Goal: Information Seeking & Learning: Learn about a topic

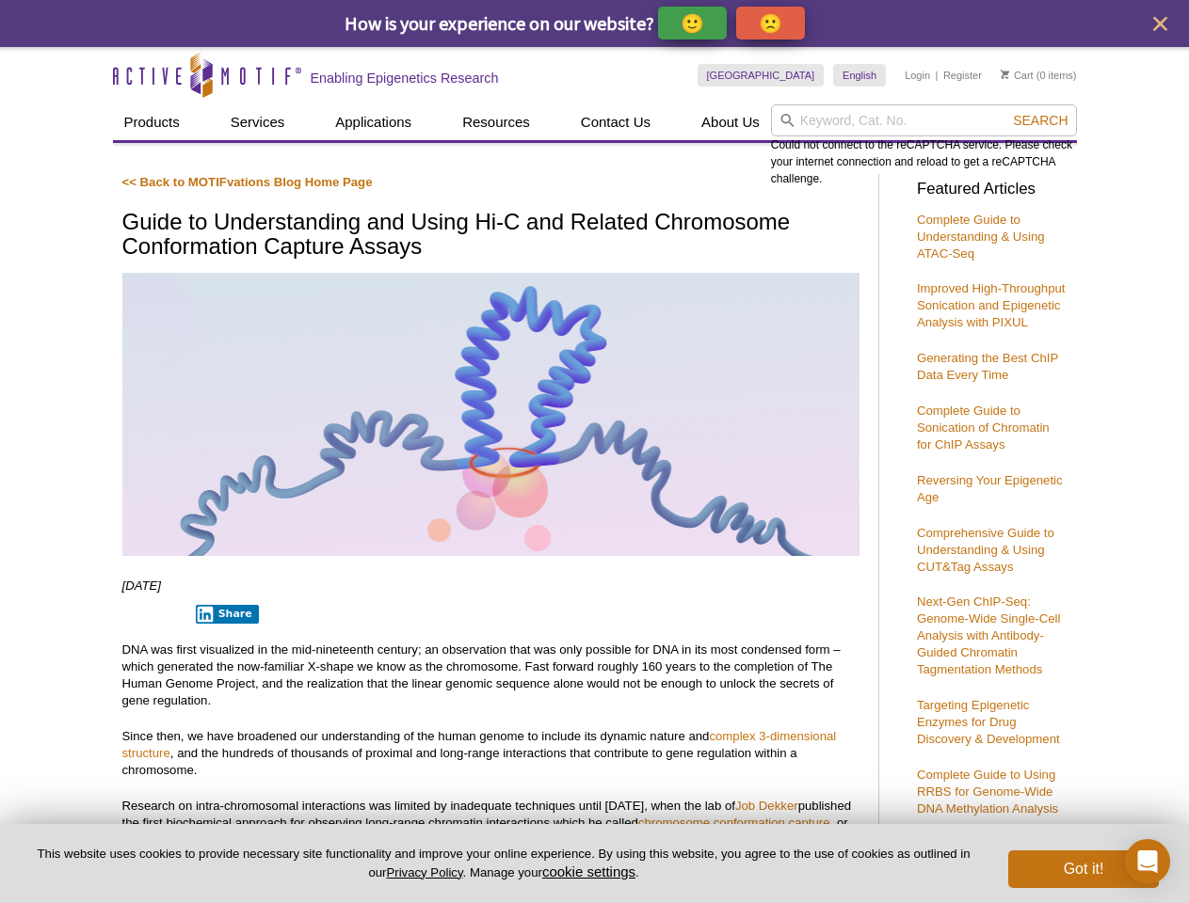
click at [694, 23] on p "🙂" at bounding box center [692, 23] width 24 height 24
click at [1159, 24] on icon "close" at bounding box center [1160, 24] width 14 height 14
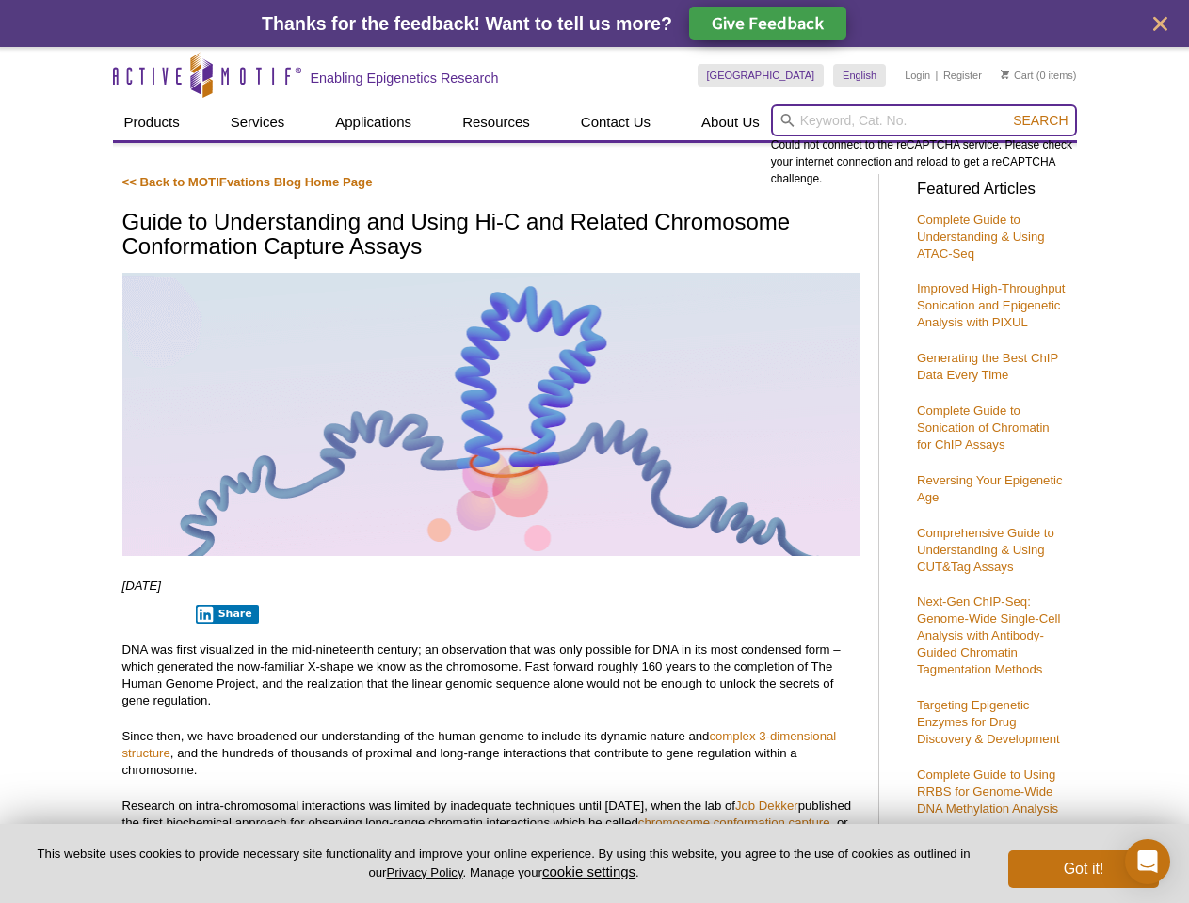
click at [923, 120] on input "search" at bounding box center [924, 120] width 306 height 32
click at [1040, 120] on div "Could not connect to the reCAPTCHA service. Please check your internet connecti…" at bounding box center [924, 145] width 306 height 83
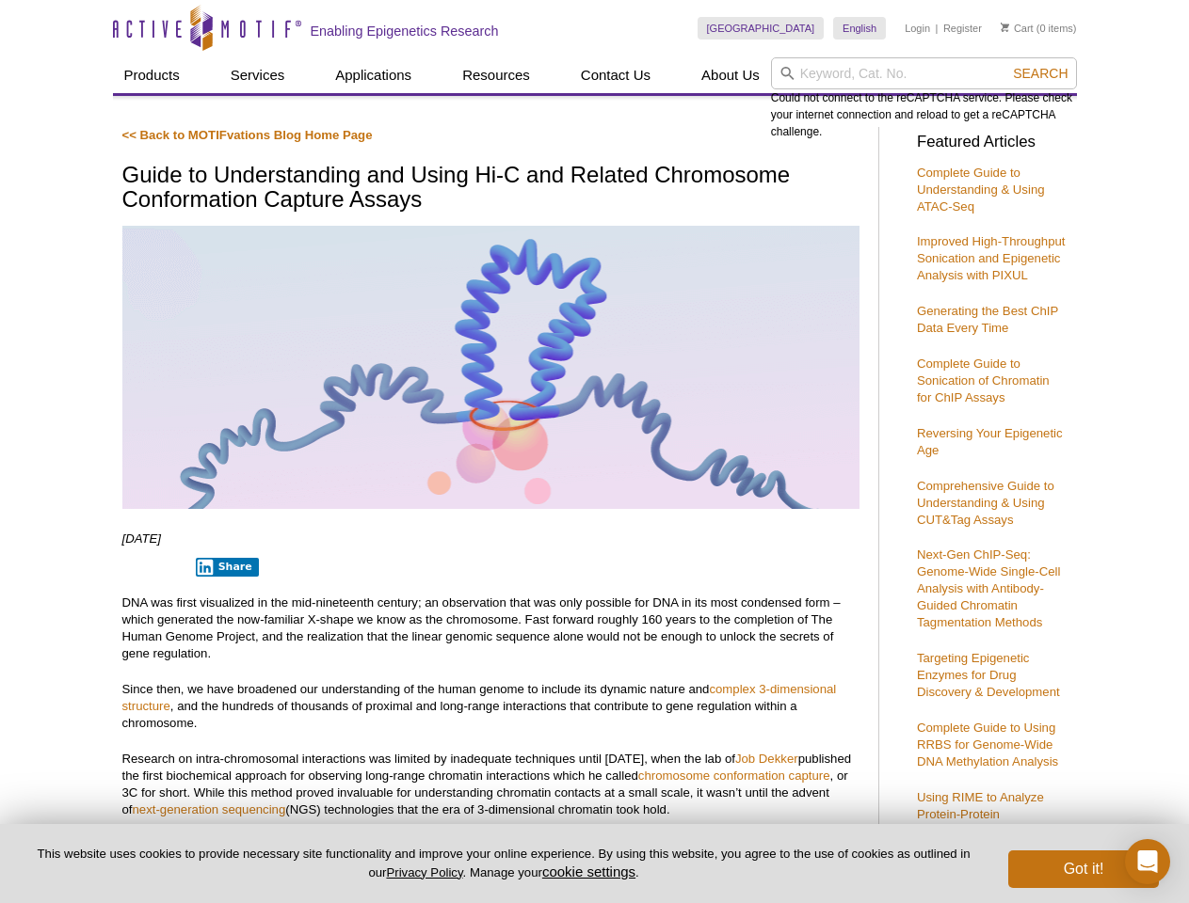
click at [223, 615] on p "DNA was first visualized in the mid-nineteenth century; an observation that was…" at bounding box center [490, 629] width 737 height 68
click at [592, 871] on button "cookie settings" at bounding box center [588, 872] width 93 height 16
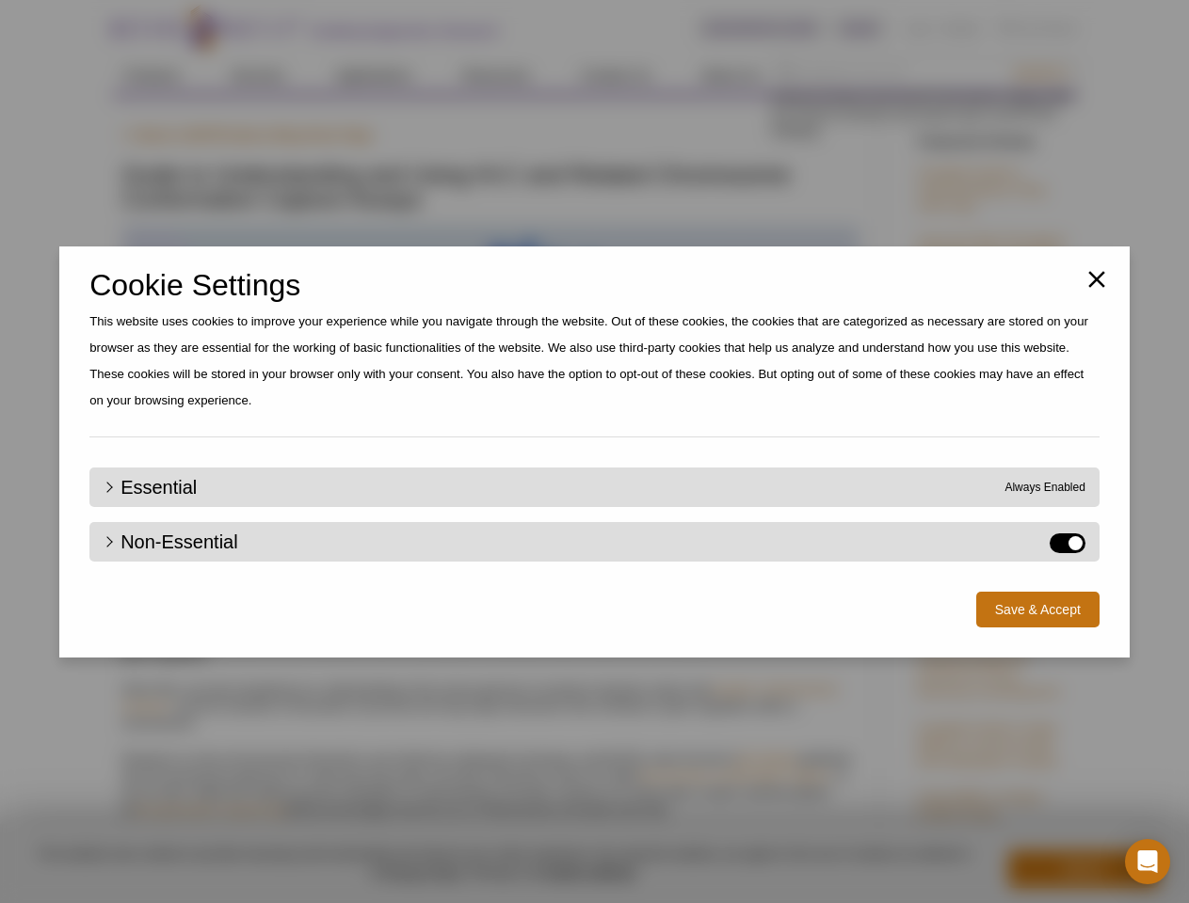
click at [1083, 870] on div "Close Cookie Settings This website uses cookies to improve your experience whil…" at bounding box center [594, 451] width 1189 height 903
click at [1147, 862] on icon "Open Intercom Messenger" at bounding box center [1148, 862] width 20 height 23
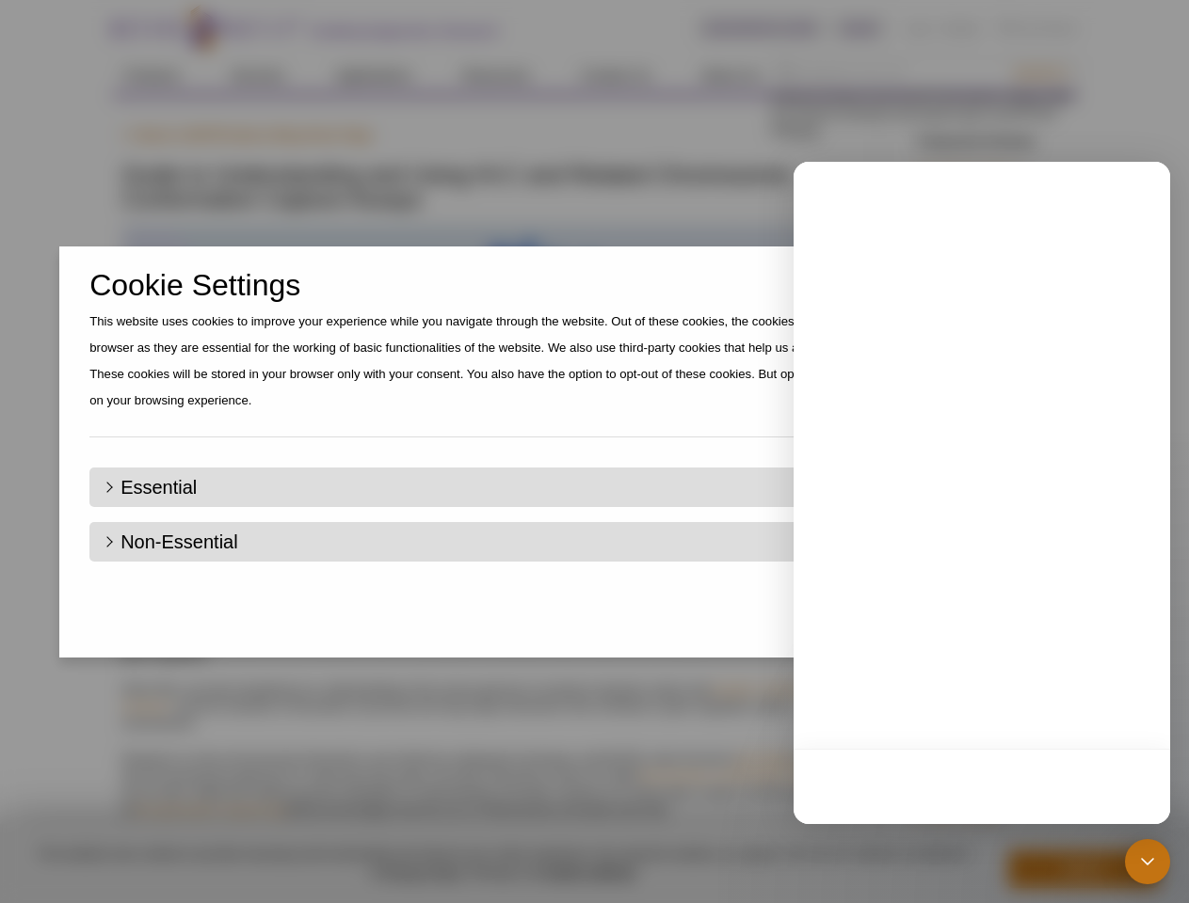
click at [1040, 73] on div "Close Cookie Settings This website uses cookies to improve your experience whil…" at bounding box center [594, 451] width 1189 height 903
